Goal: Information Seeking & Learning: Learn about a topic

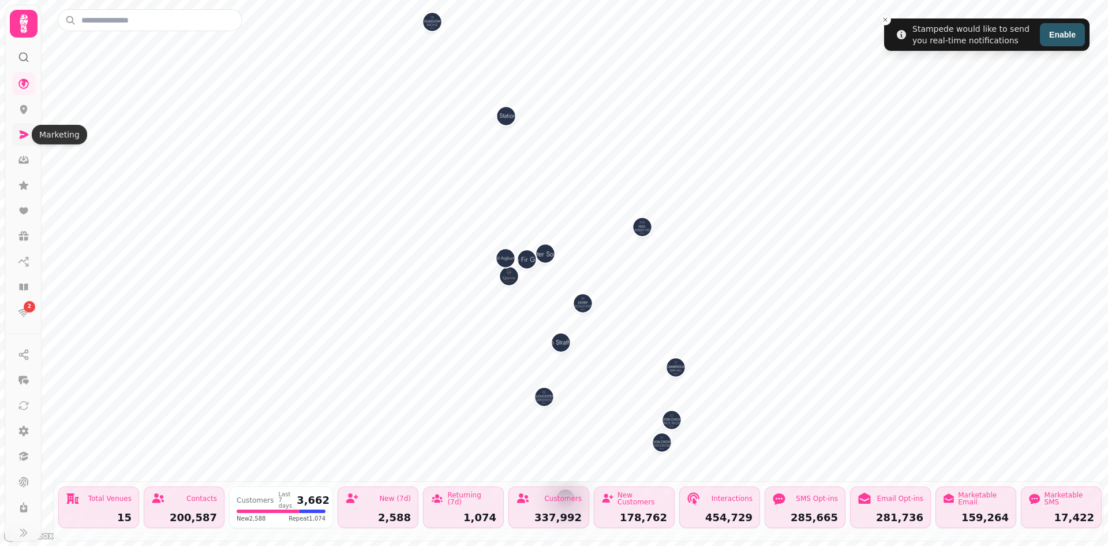
click at [27, 136] on icon at bounding box center [24, 135] width 12 height 12
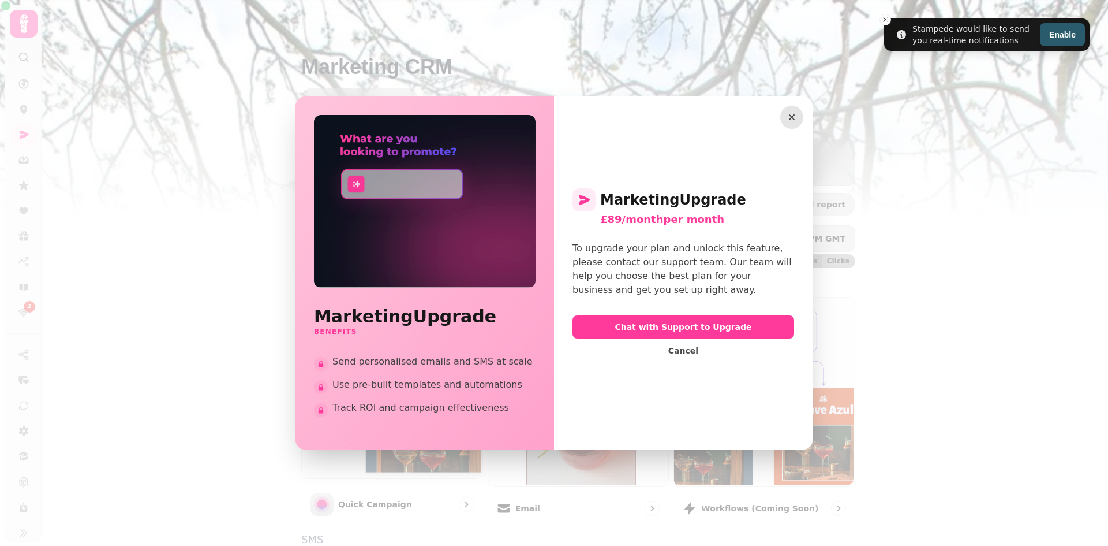
click at [792, 118] on icon "button" at bounding box center [792, 117] width 12 height 12
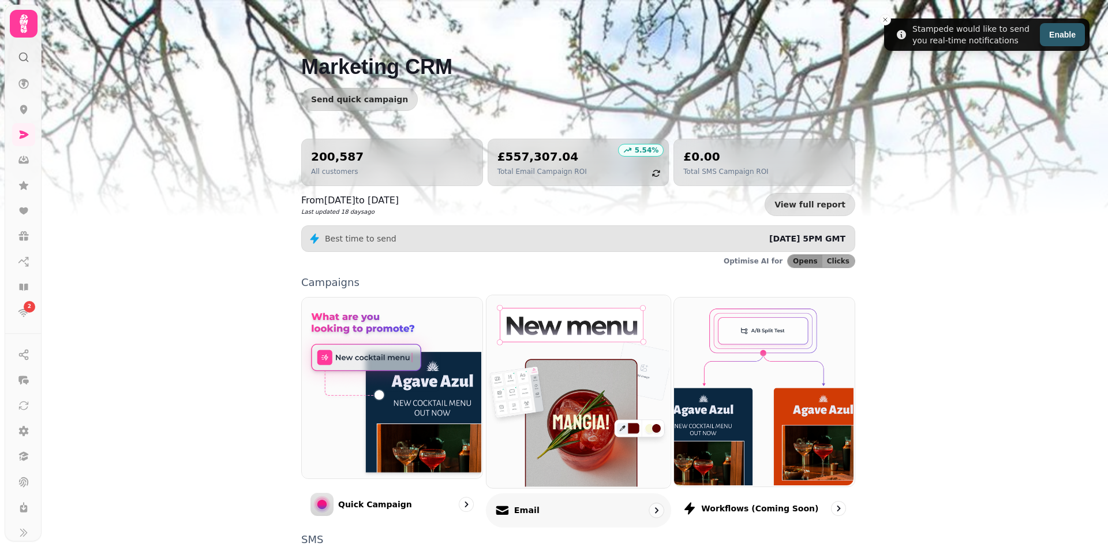
click at [585, 443] on img at bounding box center [577, 390] width 184 height 192
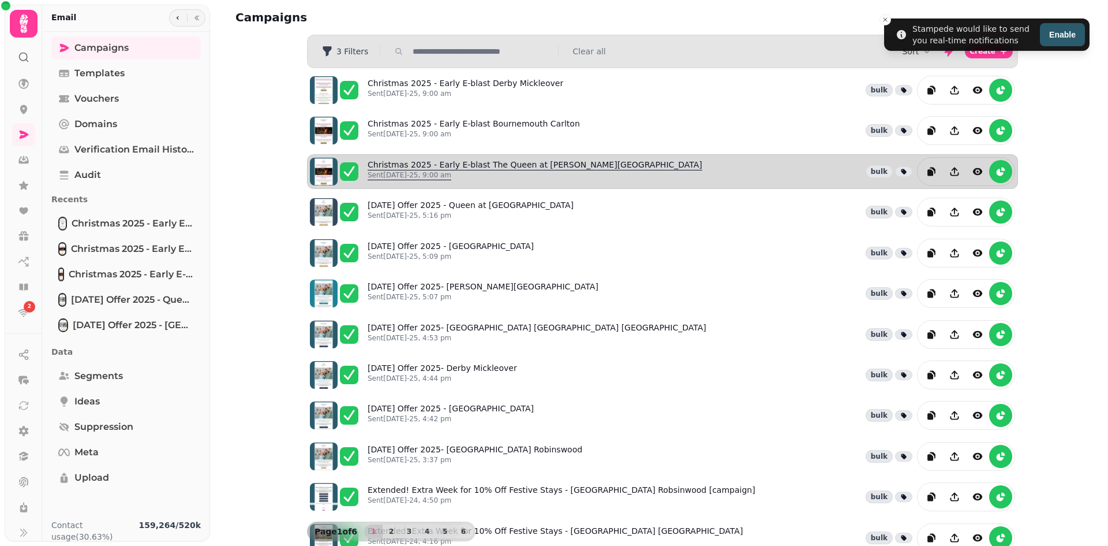
click at [489, 169] on link "Christmas 2025 - Early E-blast The Queen at [PERSON_NAME][GEOGRAPHIC_DATA] [DAT…" at bounding box center [535, 171] width 335 height 25
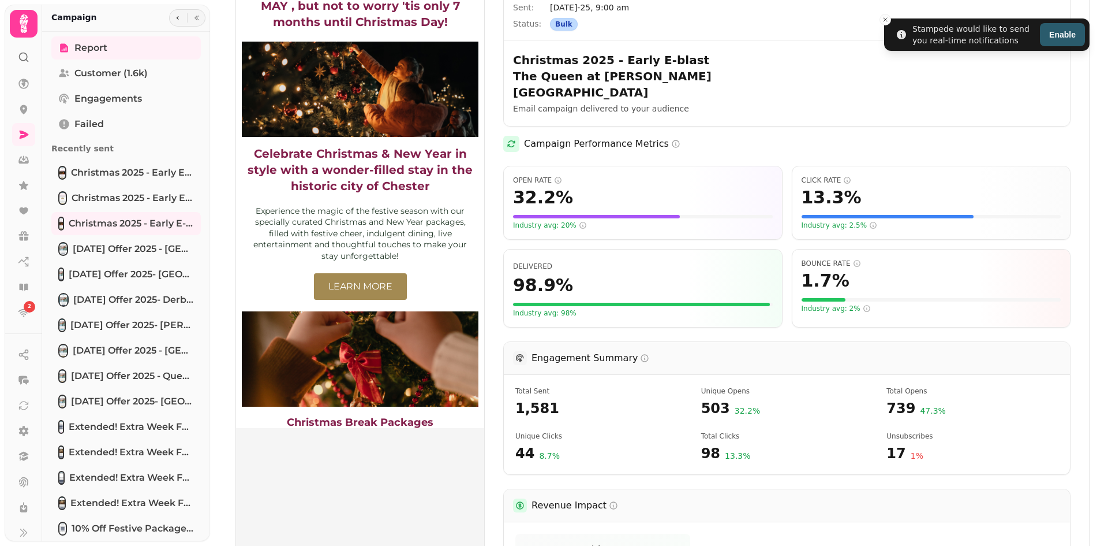
click at [385, 253] on img at bounding box center [360, 159] width 248 height 538
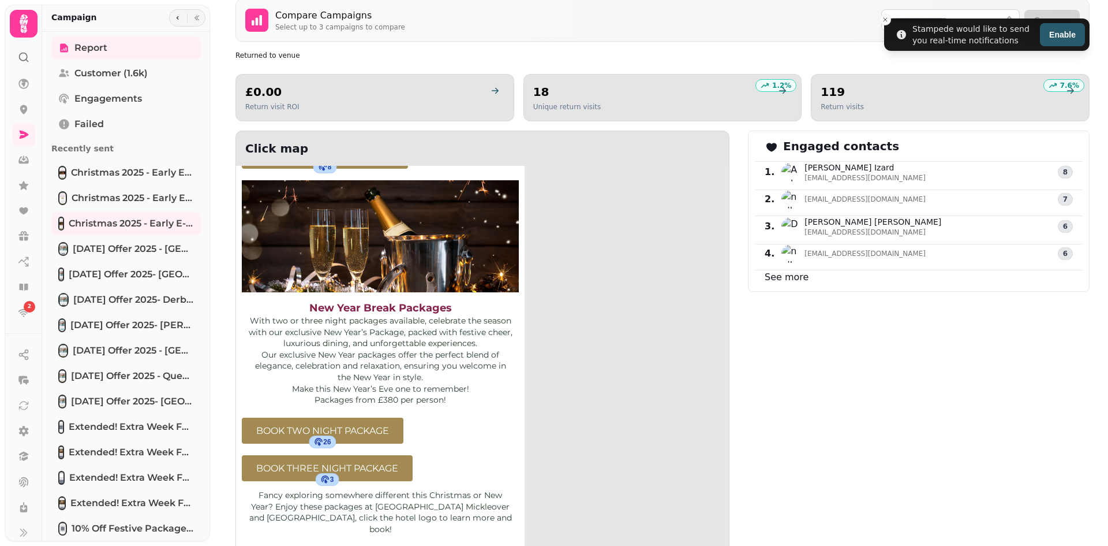
scroll to position [794, 0]
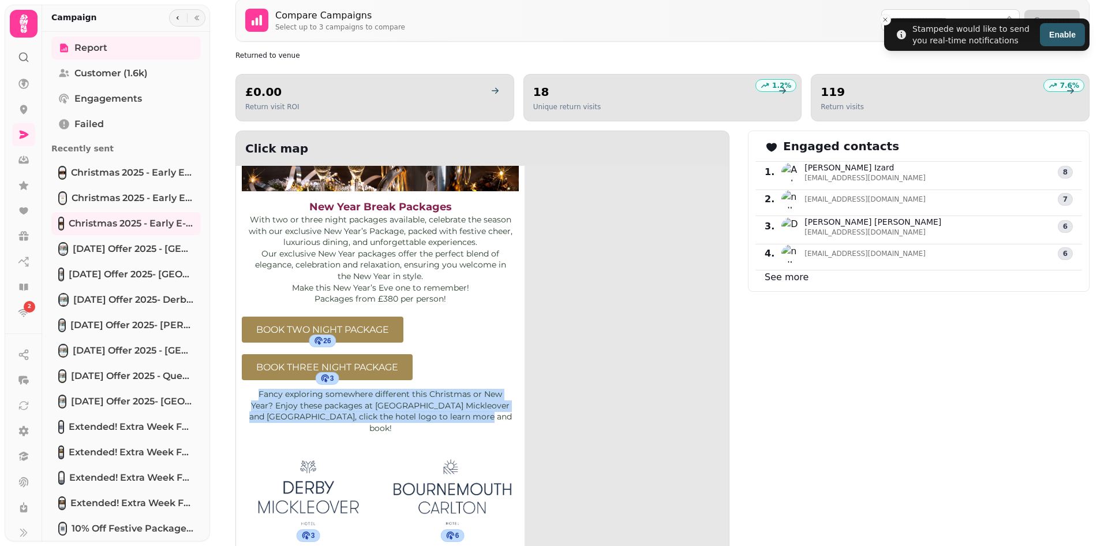
drag, startPoint x: 398, startPoint y: 411, endPoint x: 251, endPoint y: 368, distance: 152.9
click at [251, 368] on div "26 BOOK TWO NIGHT PACKAGE 3 BOOK THREE NIGHT PACKAGE Fancy exploring somewhere …" at bounding box center [380, 375] width 289 height 129
copy div "Fancy exploring somewhere different this Christmas or New Year? Enjoy these pac…"
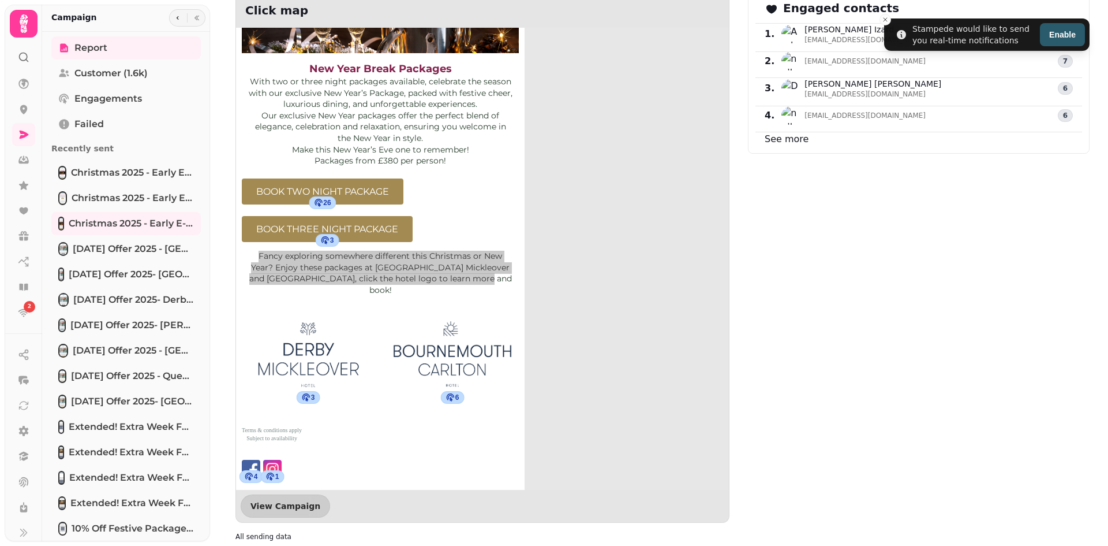
scroll to position [990, 0]
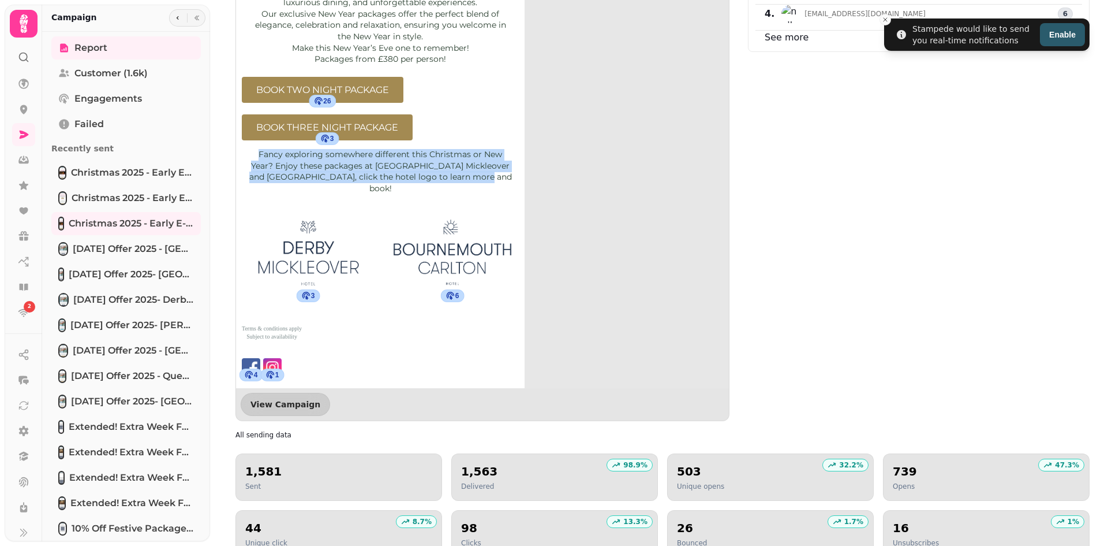
click at [424, 169] on p "Fancy exploring somewhere different this Christmas or New Year? Enjoy these pac…" at bounding box center [381, 171] width 266 height 45
click at [413, 176] on p "Fancy exploring somewhere different this Christmas or New Year? Enjoy these pac…" at bounding box center [381, 171] width 266 height 45
drag, startPoint x: 395, startPoint y: 171, endPoint x: 245, endPoint y: 137, distance: 153.2
click at [245, 146] on td "Fancy exploring somewhere different this Christmas or New Year? Enjoy these pac…" at bounding box center [380, 173] width 289 height 54
click at [312, 245] on img at bounding box center [308, 252] width 133 height 92
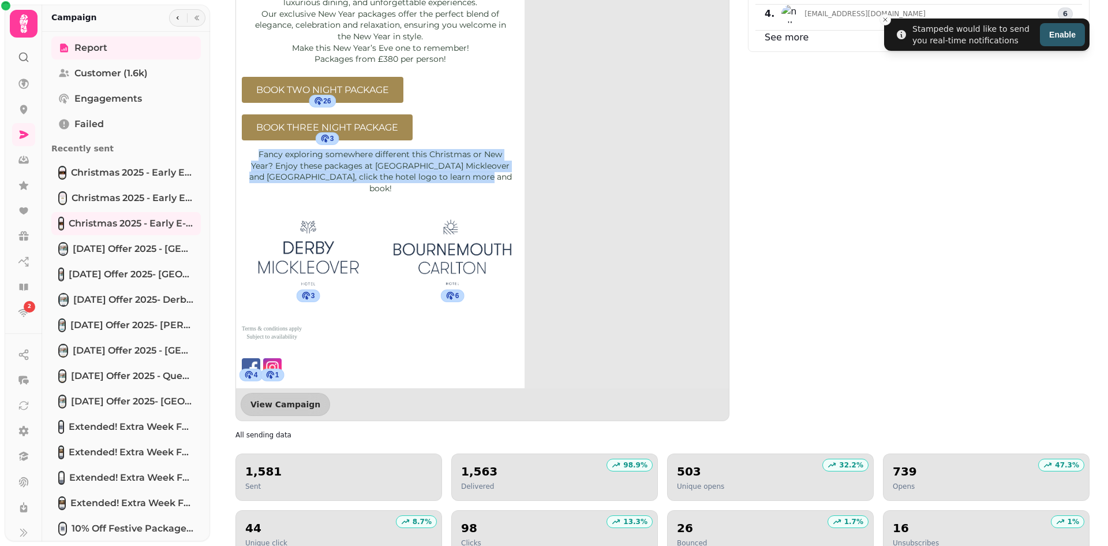
click at [457, 245] on img at bounding box center [452, 252] width 133 height 92
